Goal: Task Accomplishment & Management: Manage account settings

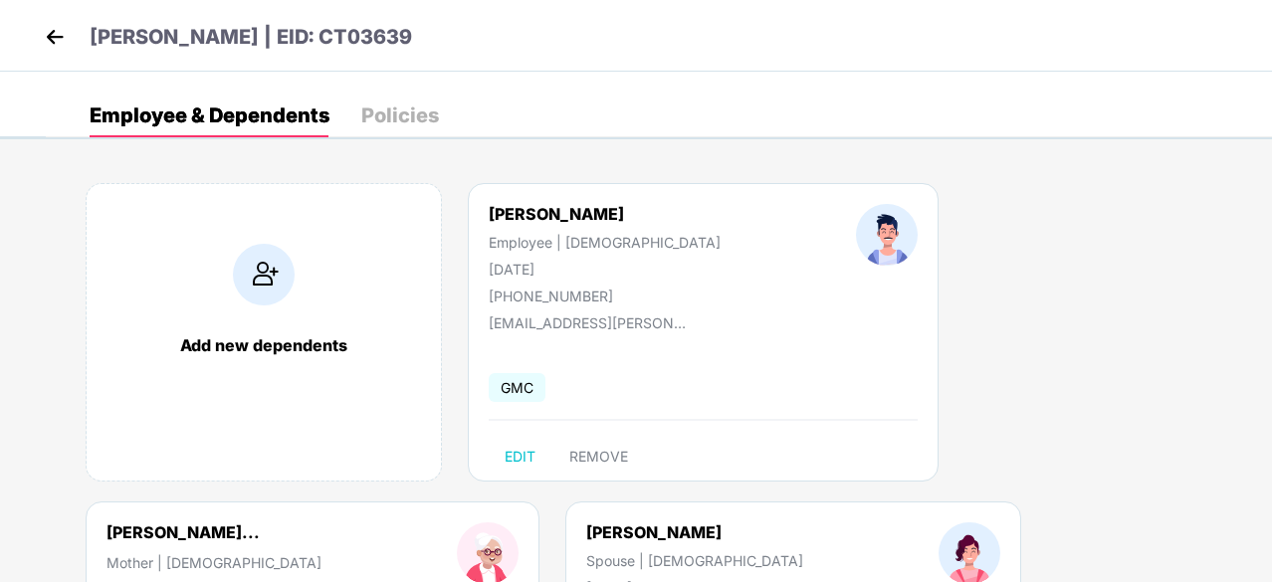
click at [57, 28] on img at bounding box center [55, 37] width 30 height 30
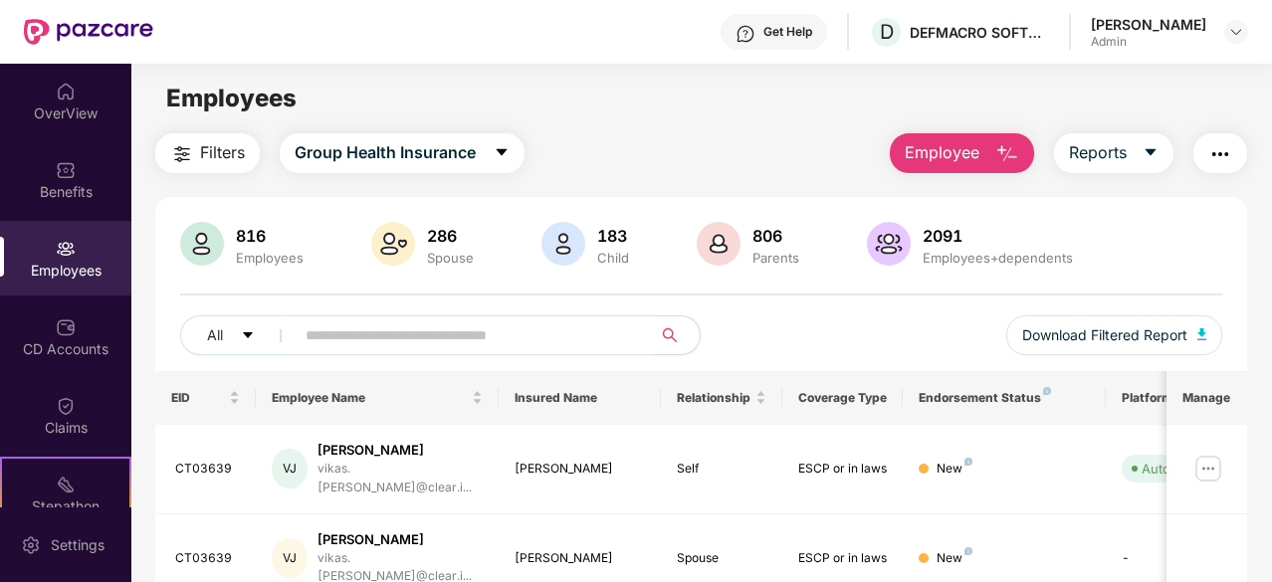
click at [404, 332] on input "text" at bounding box center [466, 336] width 320 height 30
paste input "**********"
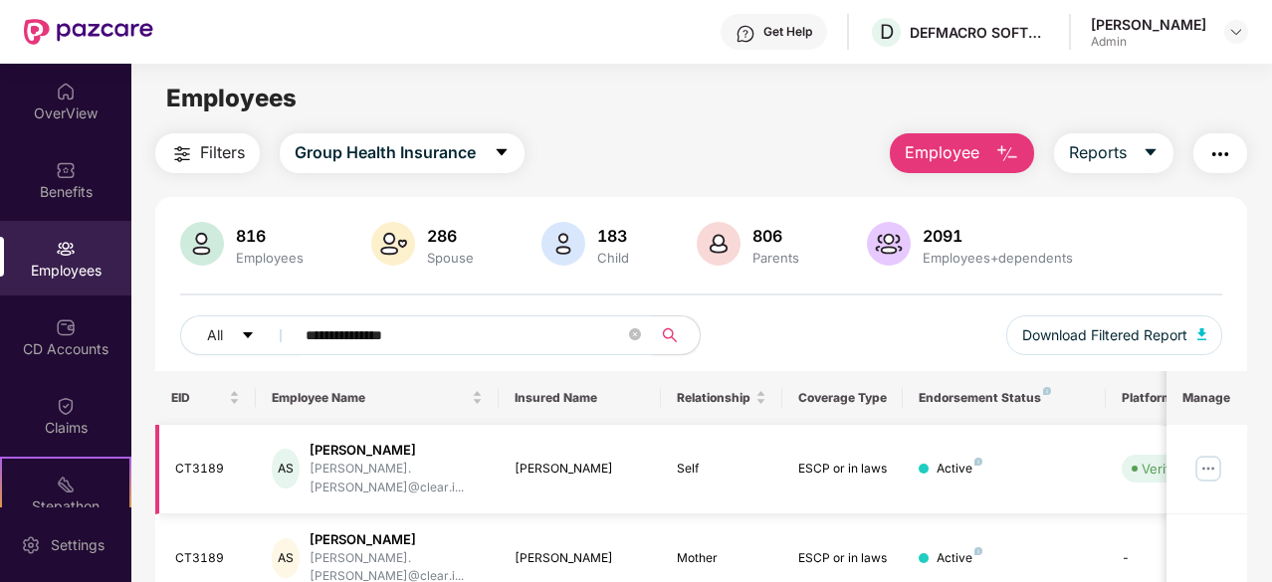
scroll to position [129, 0]
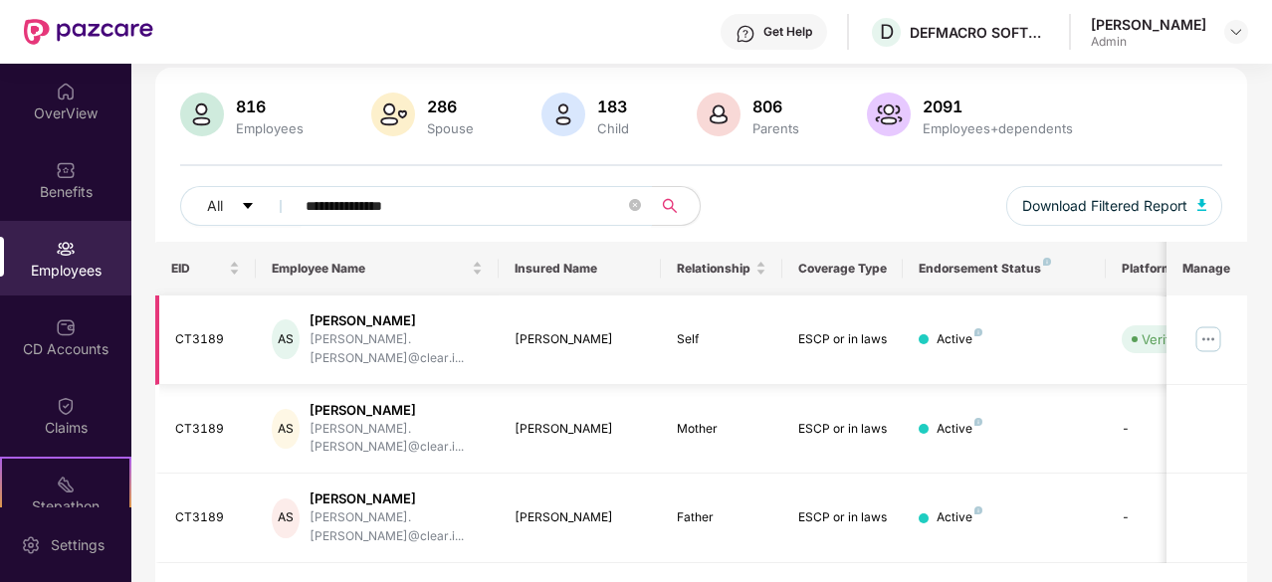
type input "**********"
click at [1212, 329] on img at bounding box center [1209, 340] width 32 height 32
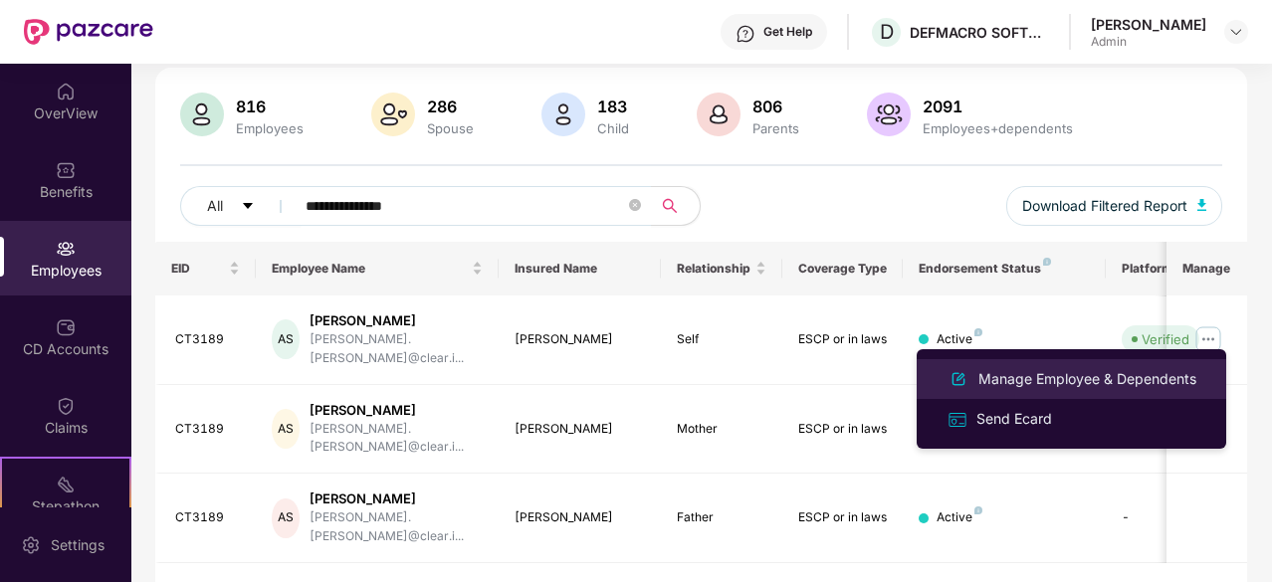
click at [1033, 368] on div "Manage Employee & Dependents" at bounding box center [1088, 379] width 226 height 22
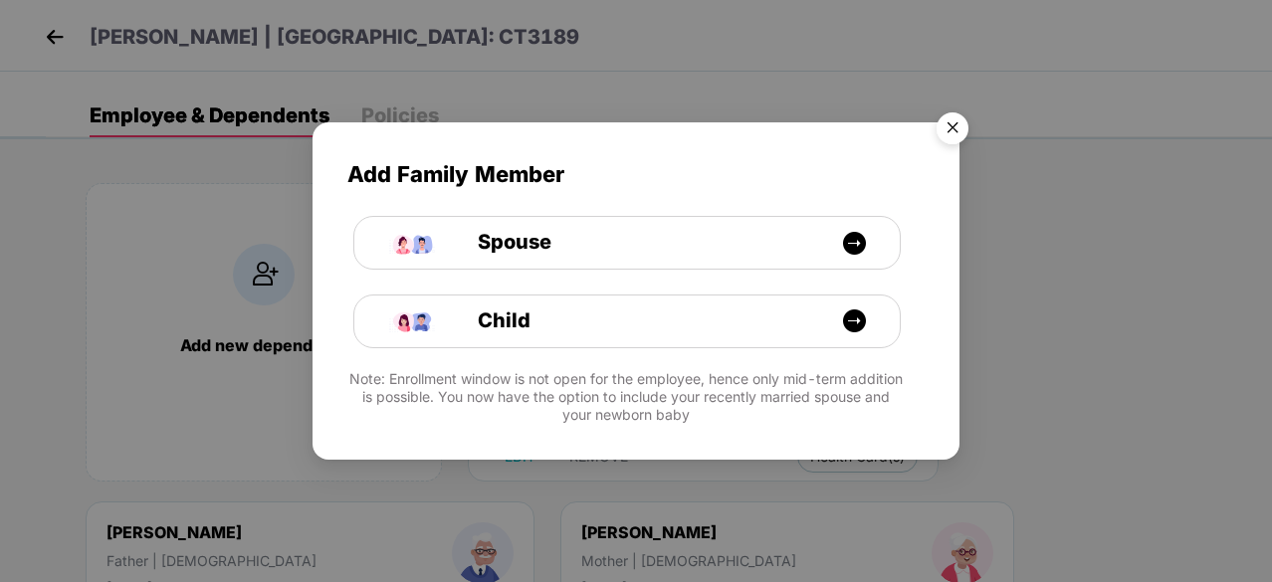
click at [956, 125] on img "Close" at bounding box center [953, 132] width 56 height 56
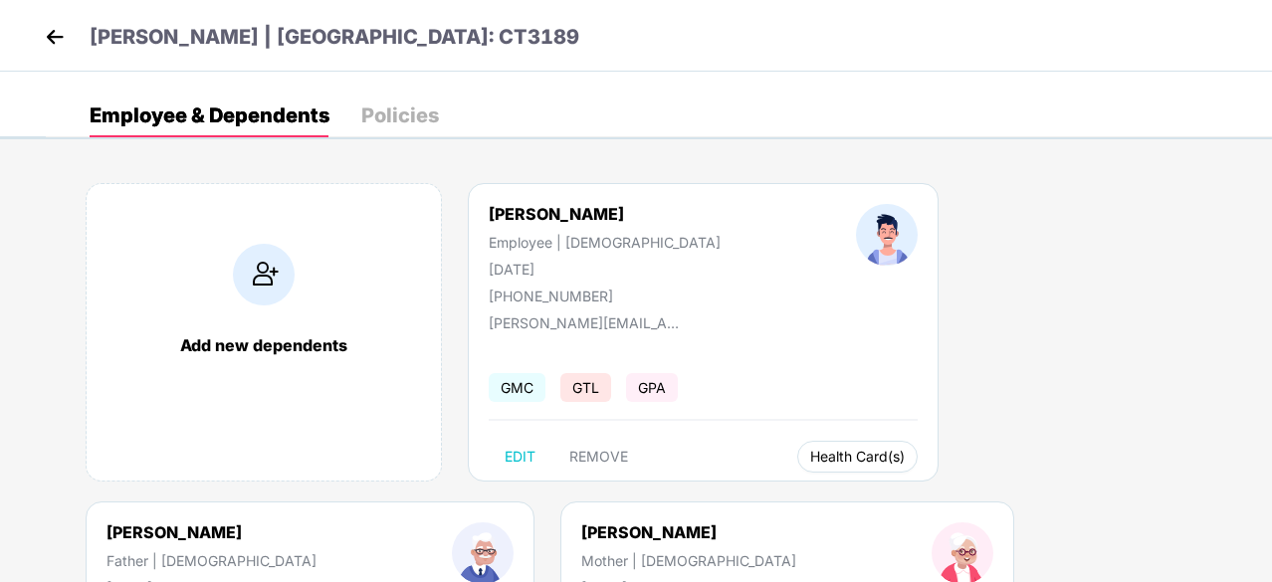
click at [810, 453] on span "Health Card(s)" at bounding box center [857, 457] width 95 height 10
click at [800, 491] on span "Health Insurance(ESCP or parent-in-law)" at bounding box center [843, 496] width 298 height 22
click at [1029, 489] on span "Health Insurance(ESCP or parent-in-law)" at bounding box center [1020, 496] width 298 height 22
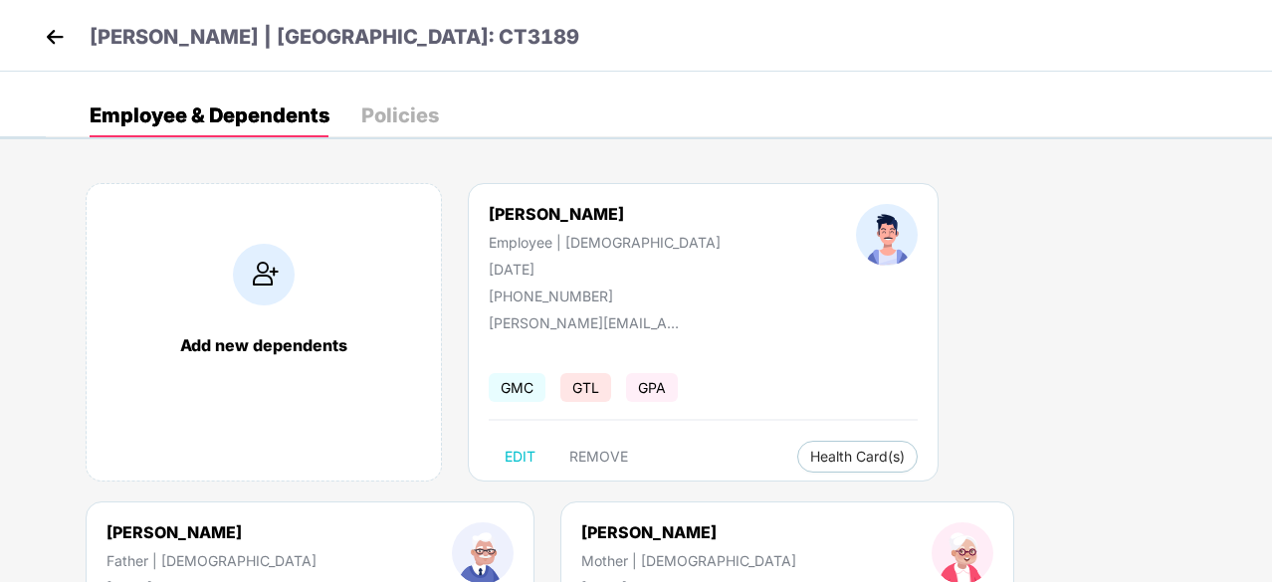
scroll to position [267, 0]
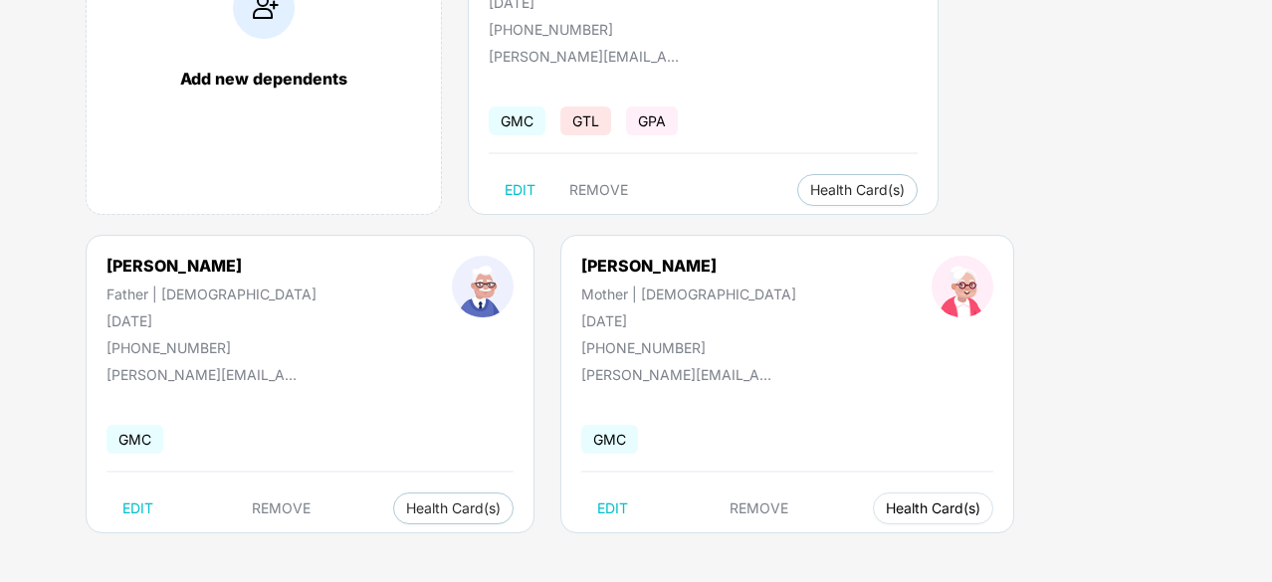
click at [886, 506] on span "Health Card(s)" at bounding box center [933, 509] width 95 height 10
click at [428, 548] on div "Add new dependents [PERSON_NAME] Employee | [DEMOGRAPHIC_DATA] [DATE] [PHONE_NU…" at bounding box center [659, 235] width 1226 height 697
drag, startPoint x: 366, startPoint y: 503, endPoint x: 373, endPoint y: 526, distance: 23.9
click at [886, 504] on span "Health Card(s)" at bounding box center [933, 509] width 95 height 10
click at [385, 558] on li "Health Insurance(ESCP or parent-in-law)" at bounding box center [461, 548] width 322 height 32
